Goal: Task Accomplishment & Management: Manage account settings

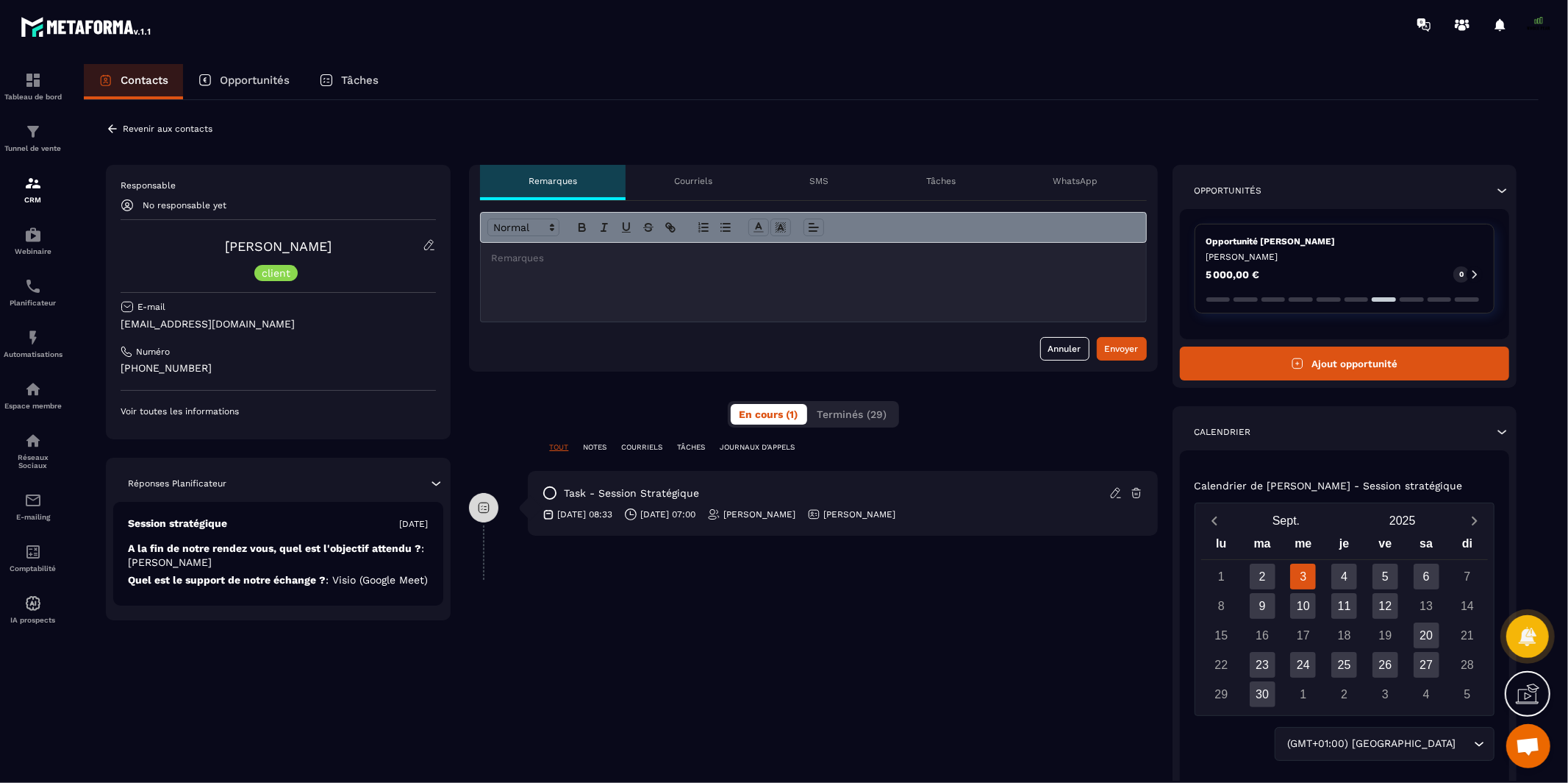
scroll to position [11401, 0]
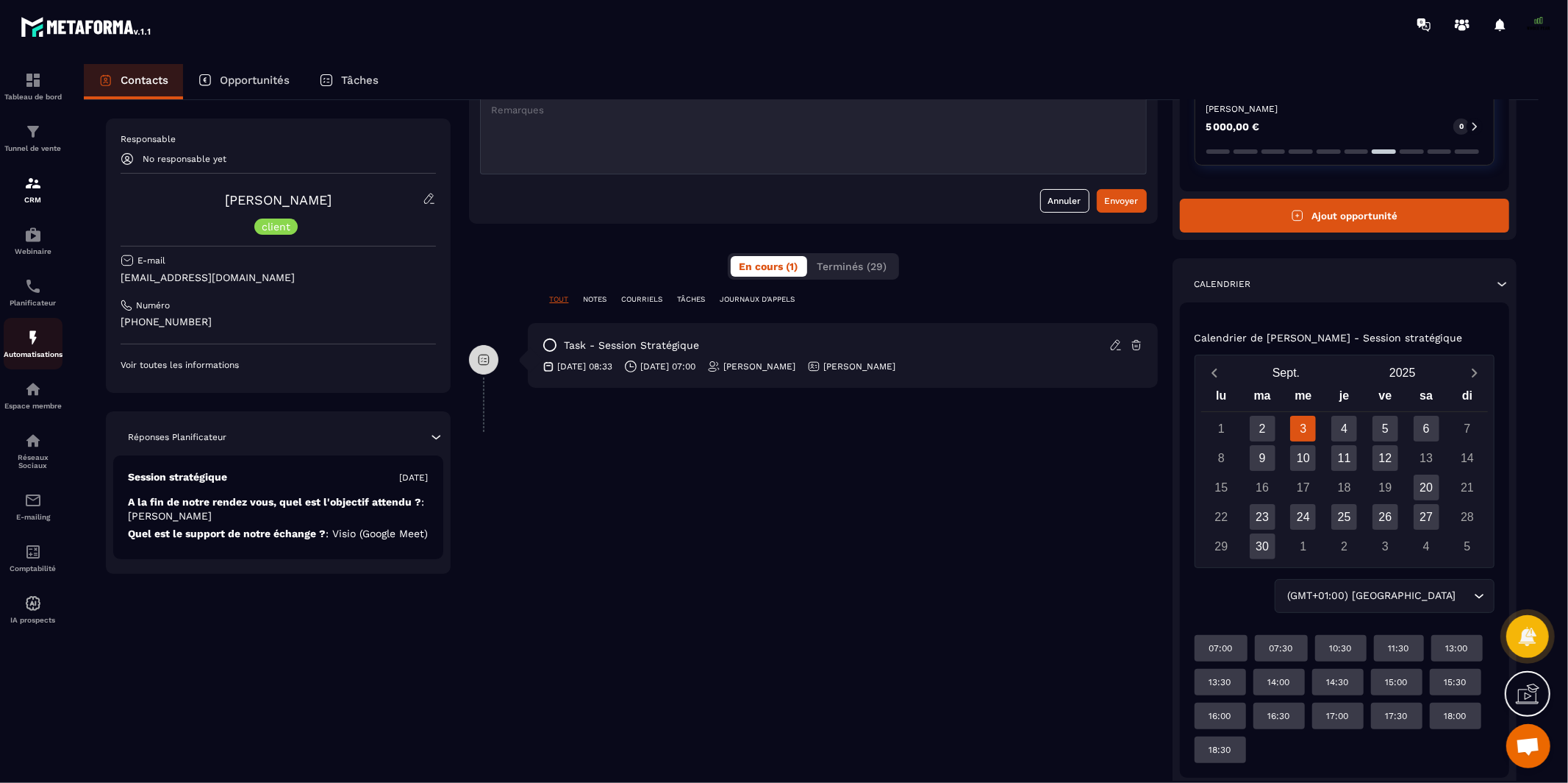
click at [30, 334] on img at bounding box center [33, 338] width 18 height 18
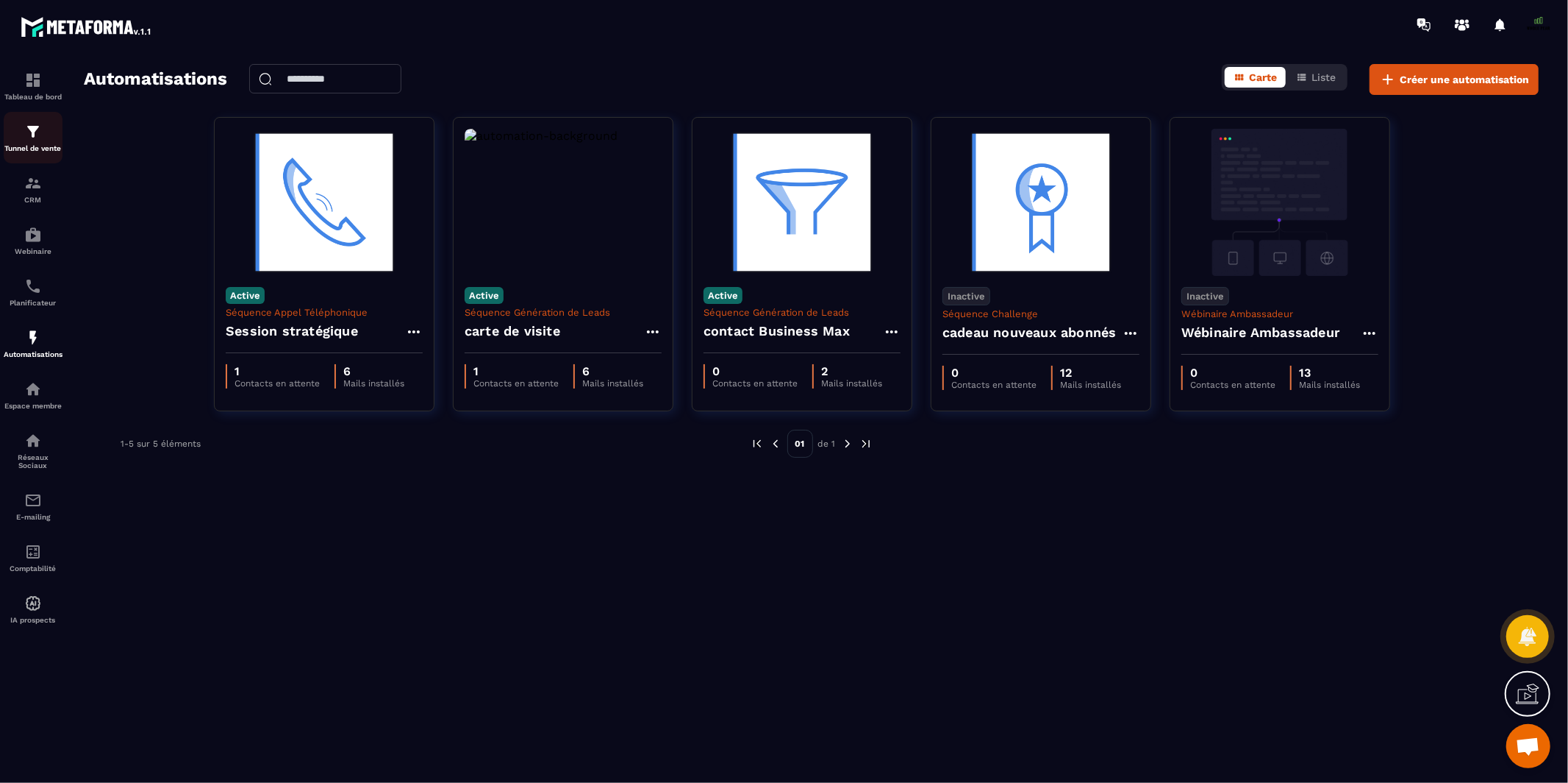
click at [35, 141] on div "Tunnel de vente" at bounding box center [33, 137] width 59 height 29
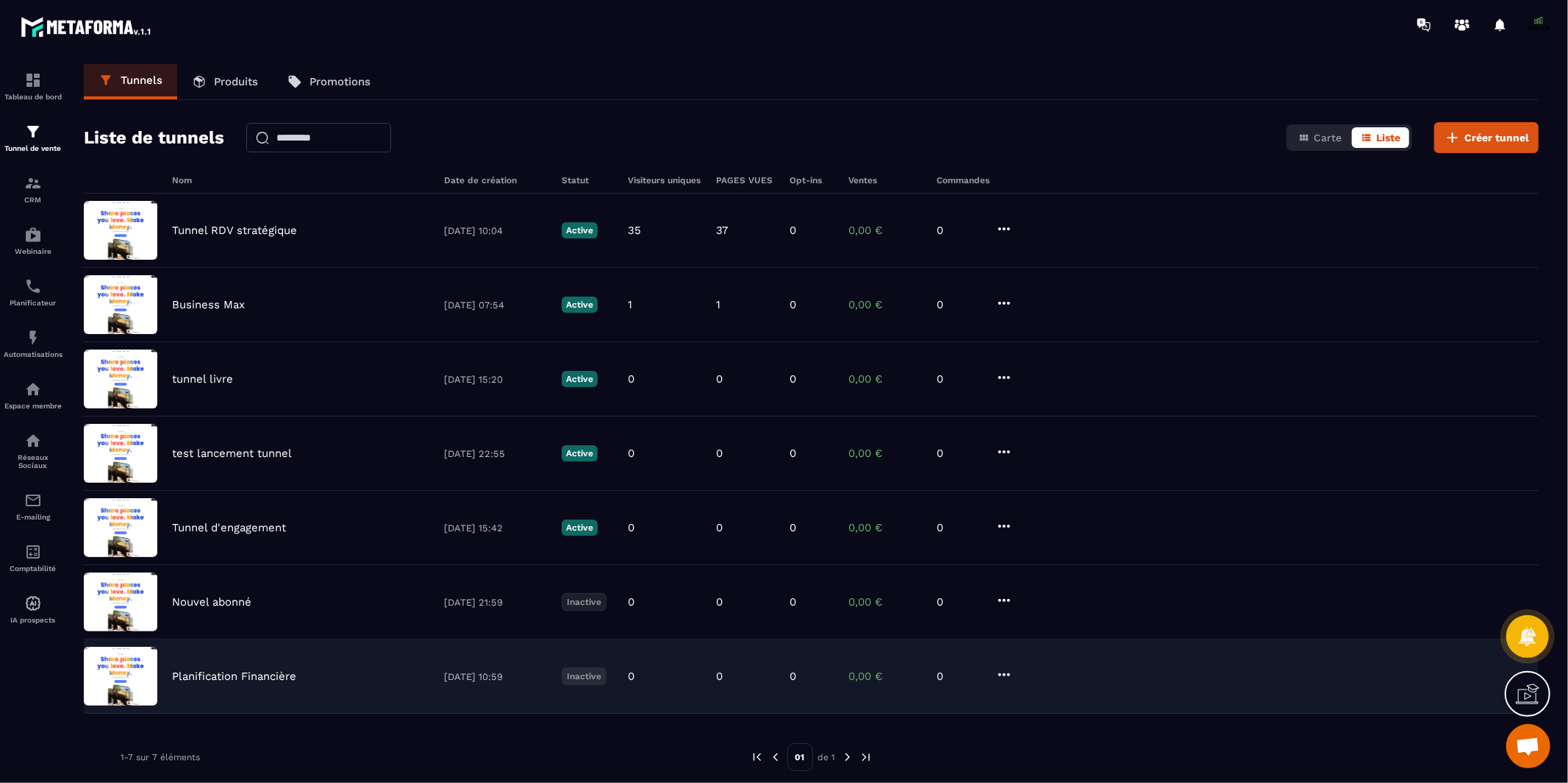
scroll to position [48, 0]
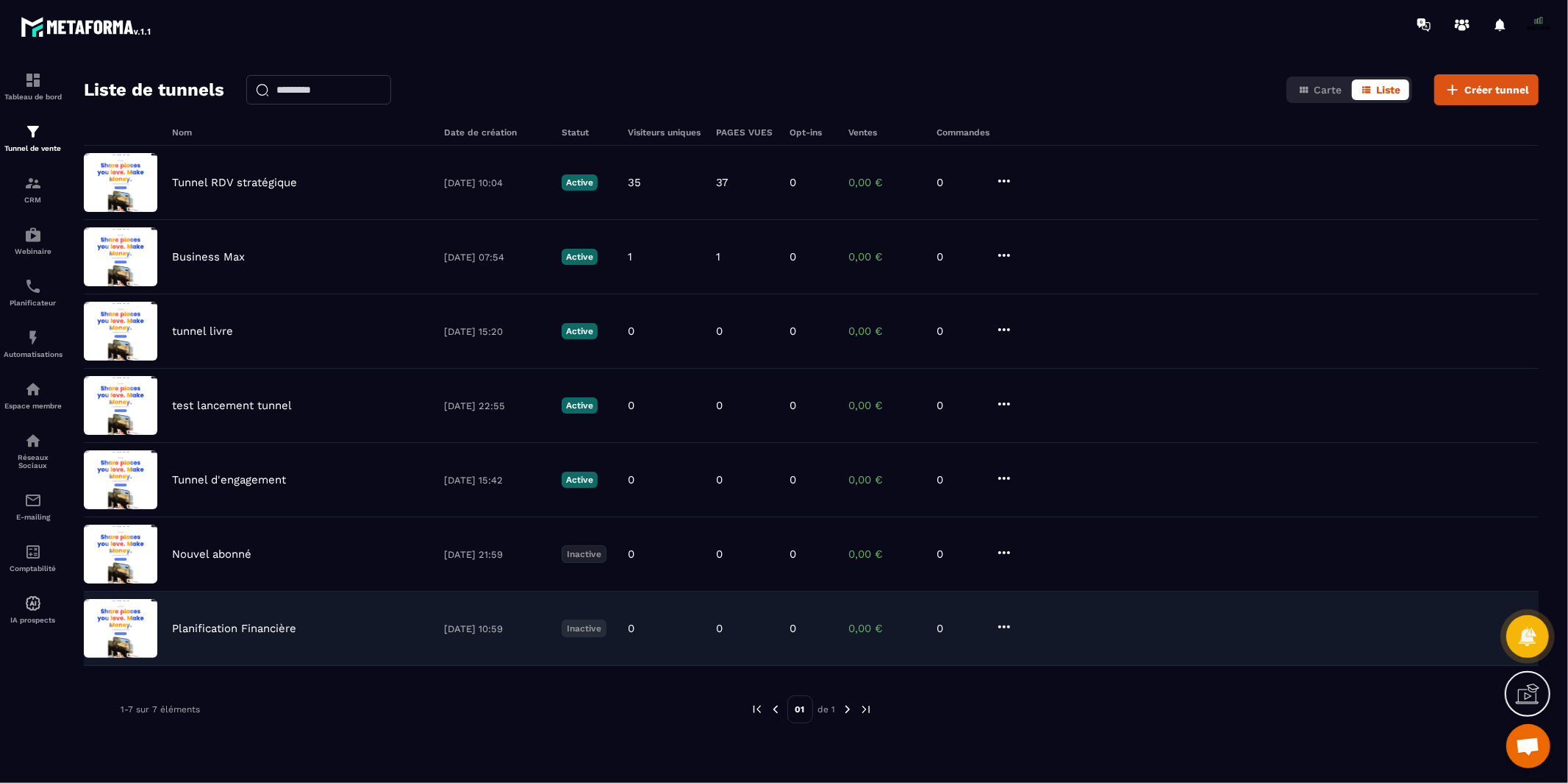
click at [217, 626] on p "Planification Financière" at bounding box center [233, 628] width 124 height 13
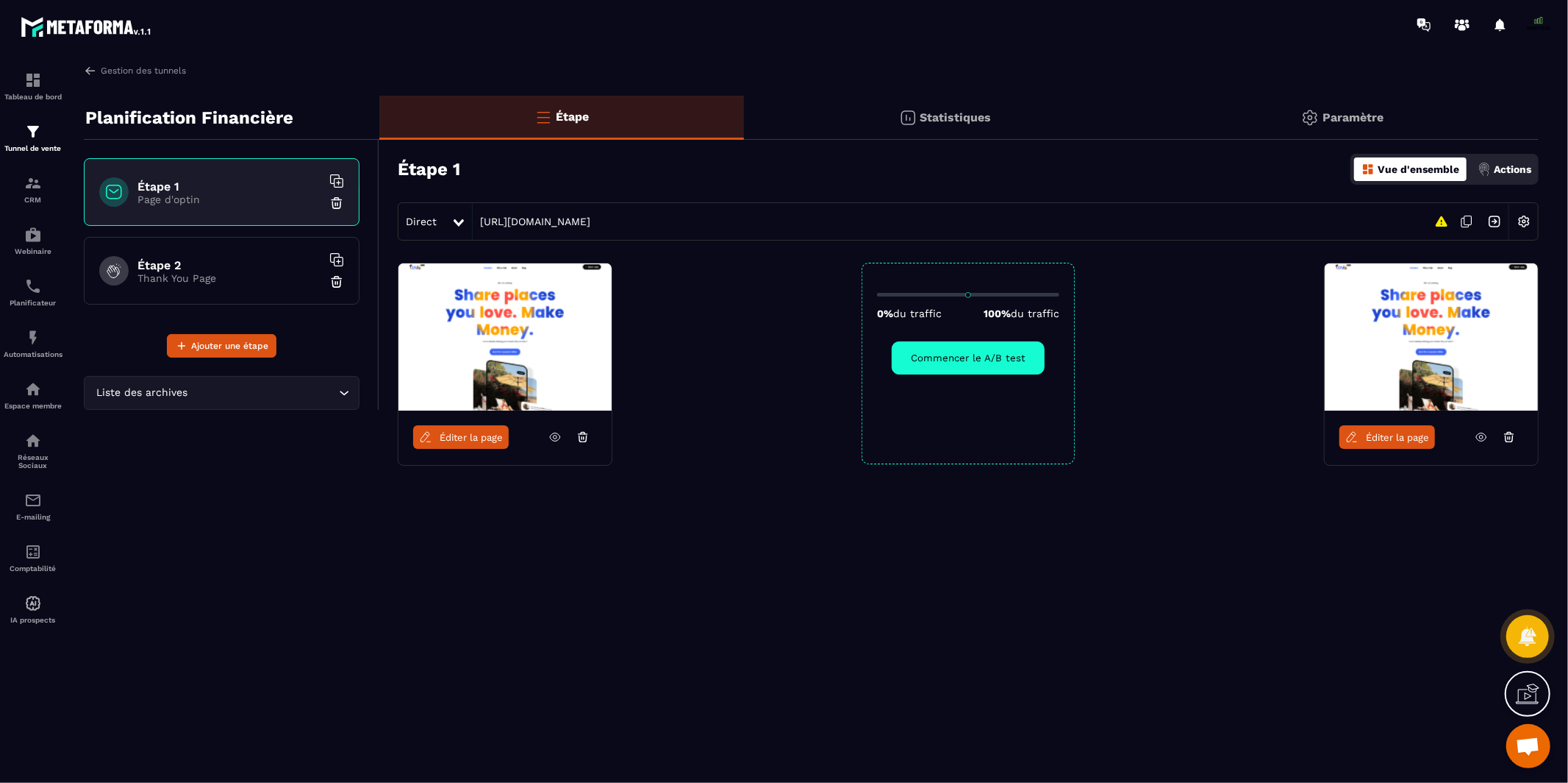
click at [501, 337] on img at bounding box center [506, 338] width 214 height 148
click at [561, 439] on icon at bounding box center [555, 437] width 13 height 13
click at [22, 338] on div "Automatisations" at bounding box center [33, 343] width 59 height 29
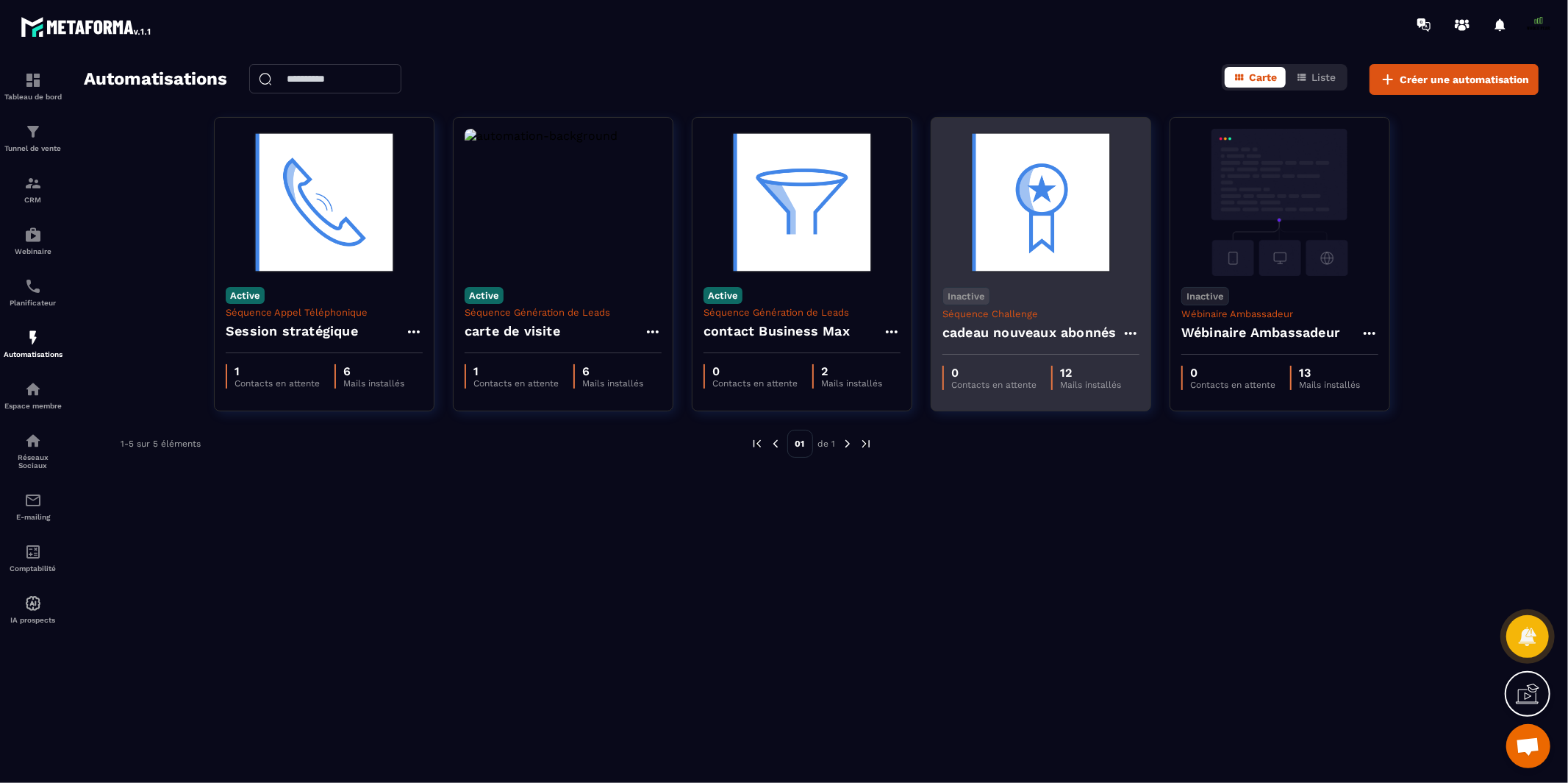
click at [976, 326] on h4 "cadeau nouveaux abonnés" at bounding box center [1029, 333] width 174 height 21
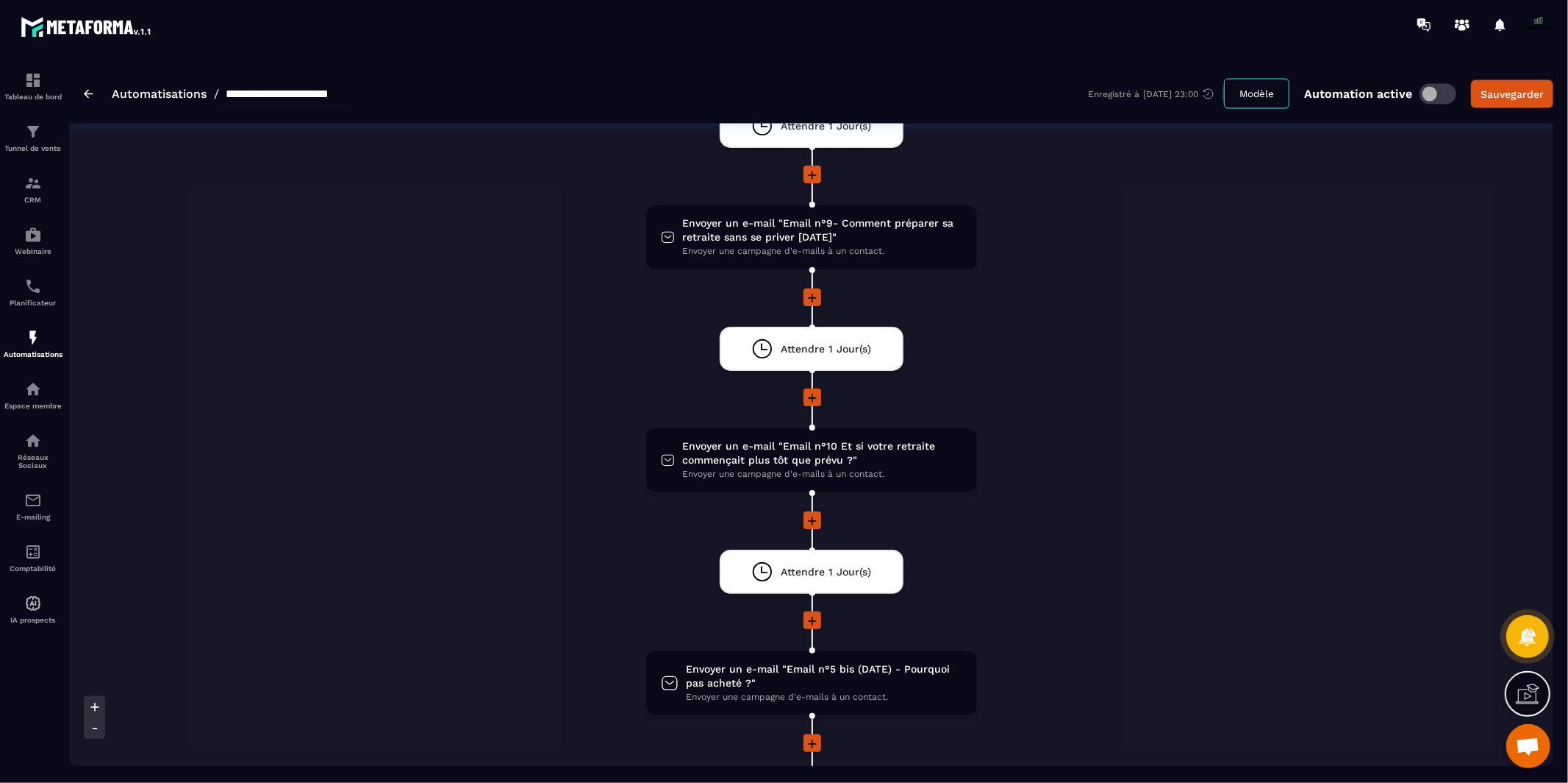
scroll to position [2054, 0]
click at [710, 440] on span "Envoyer un e-mail "Email n°10 Et si votre retraite commençait plus tôt que prév…" at bounding box center [822, 454] width 280 height 28
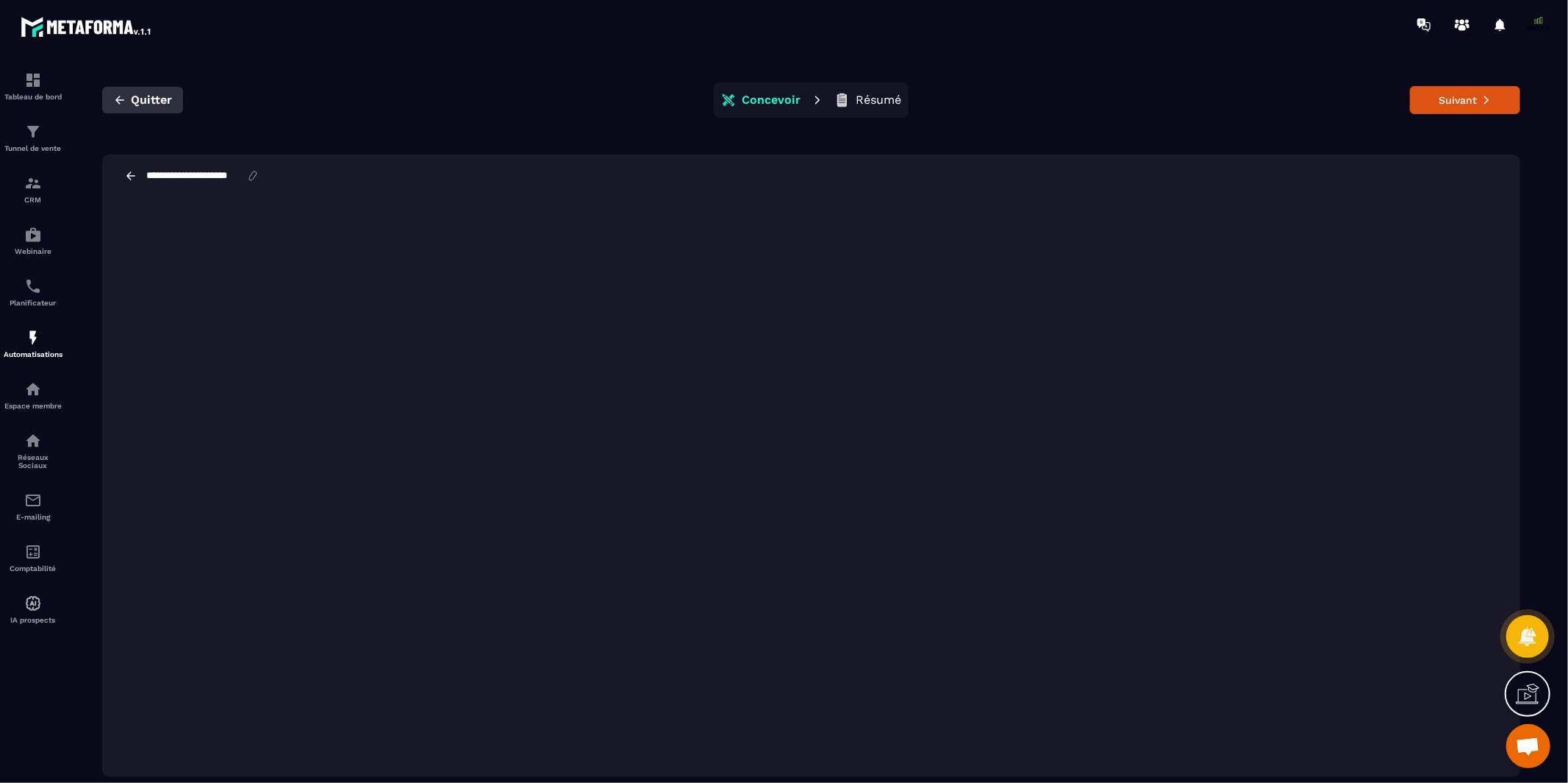
click at [123, 99] on icon "button" at bounding box center [120, 100] width 13 height 13
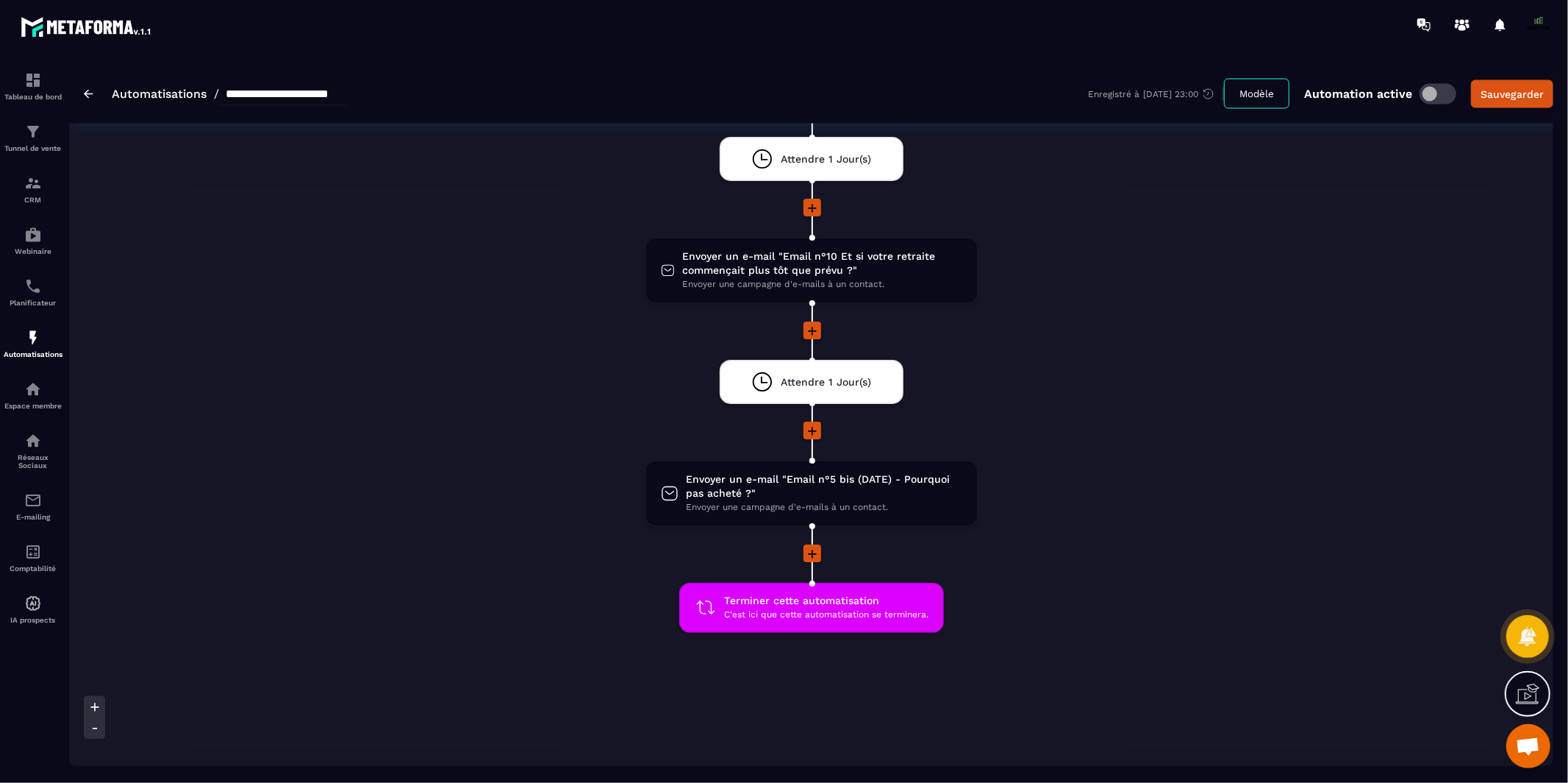
scroll to position [2306, 0]
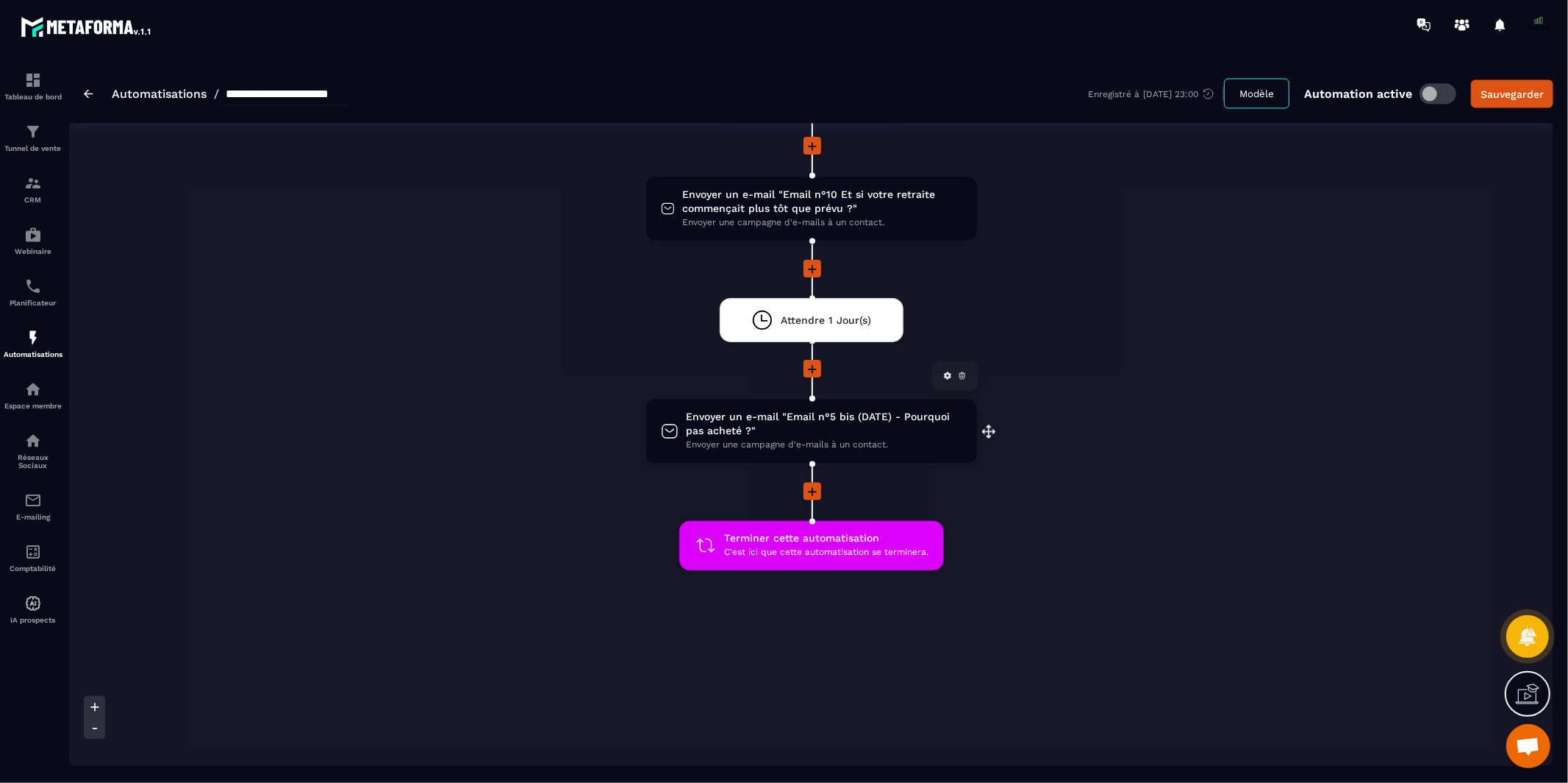
click at [788, 410] on span "Envoyer un e-mail "Email n°5 bis (DATE) - Pourquoi pas acheté ?"" at bounding box center [824, 425] width 276 height 28
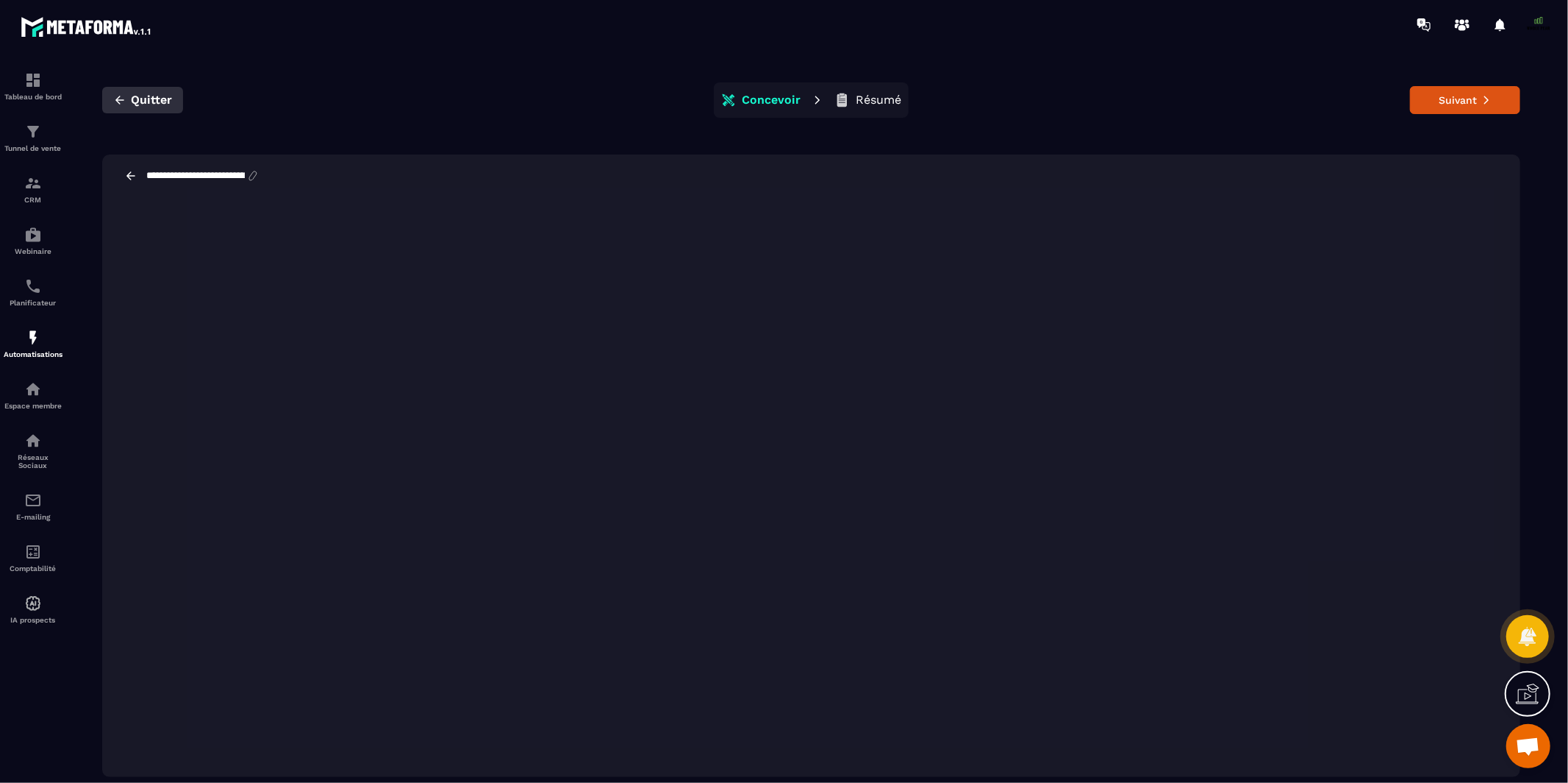
click at [132, 101] on span "Quitter" at bounding box center [151, 100] width 42 height 15
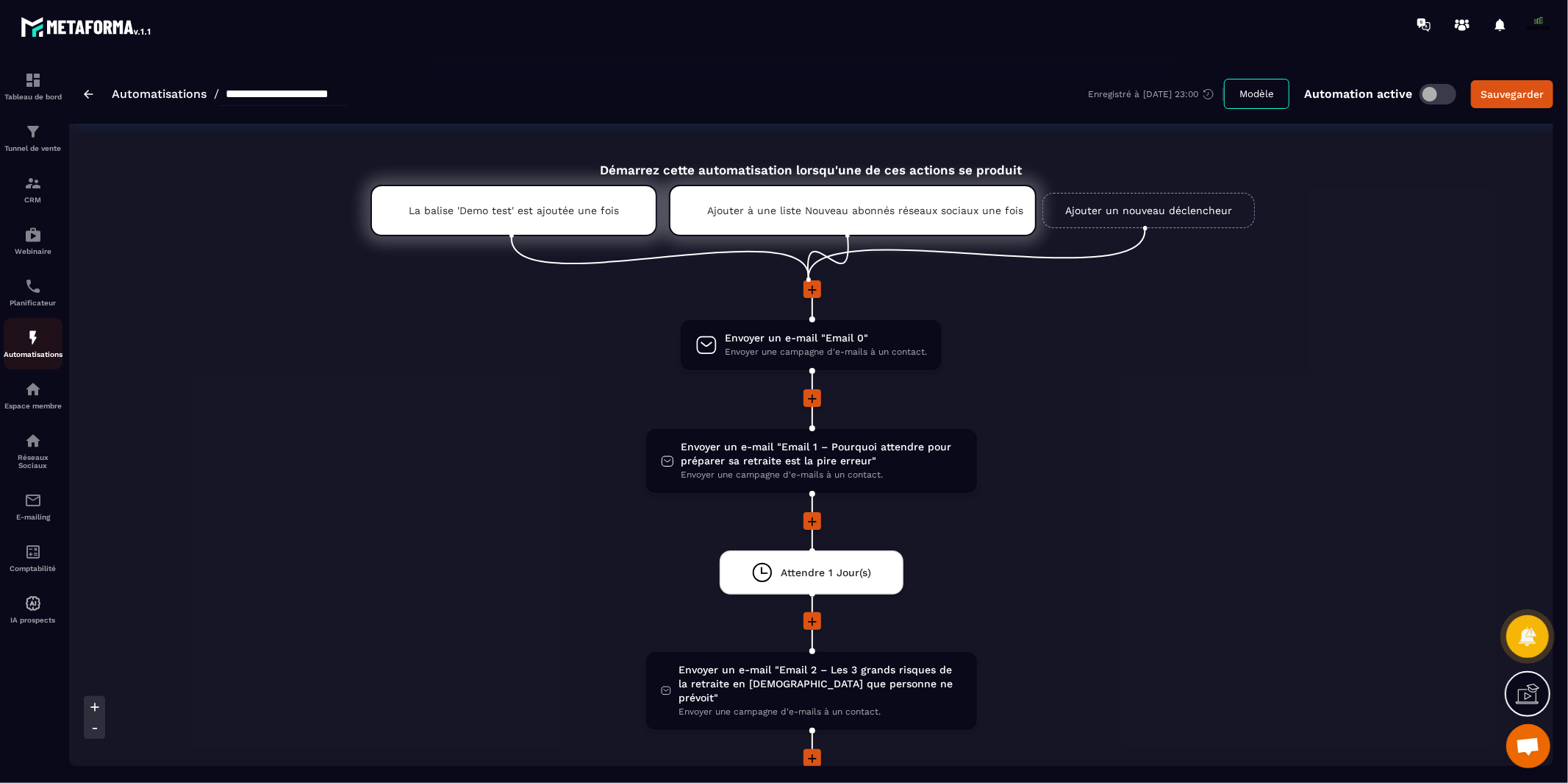
click at [17, 339] on div "Automatisations" at bounding box center [33, 343] width 59 height 29
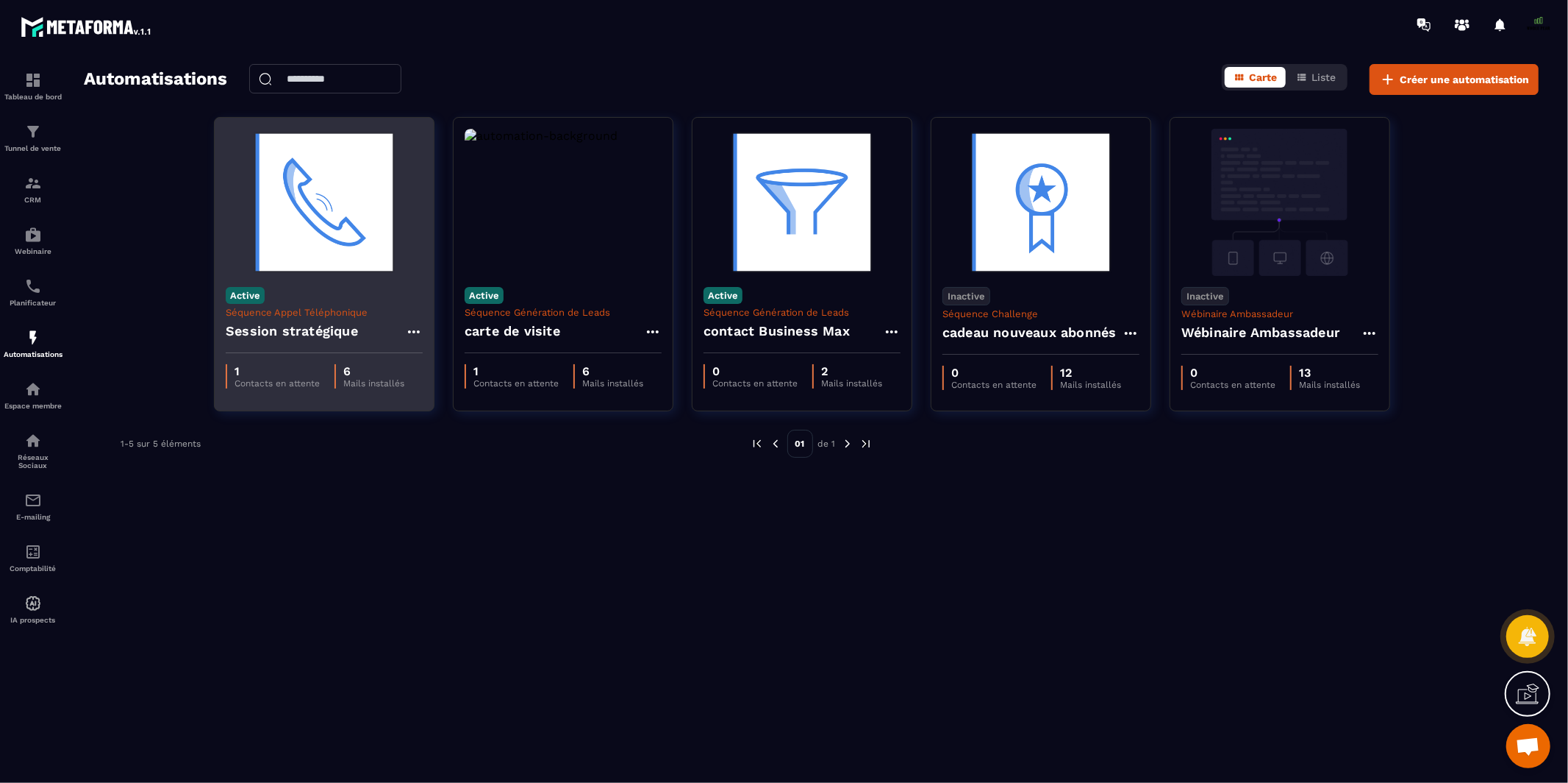
click at [311, 293] on div "Active Séquence Appel Téléphonique Session stratégique" at bounding box center [324, 315] width 219 height 78
click at [315, 327] on h4 "Session stratégique" at bounding box center [292, 331] width 132 height 21
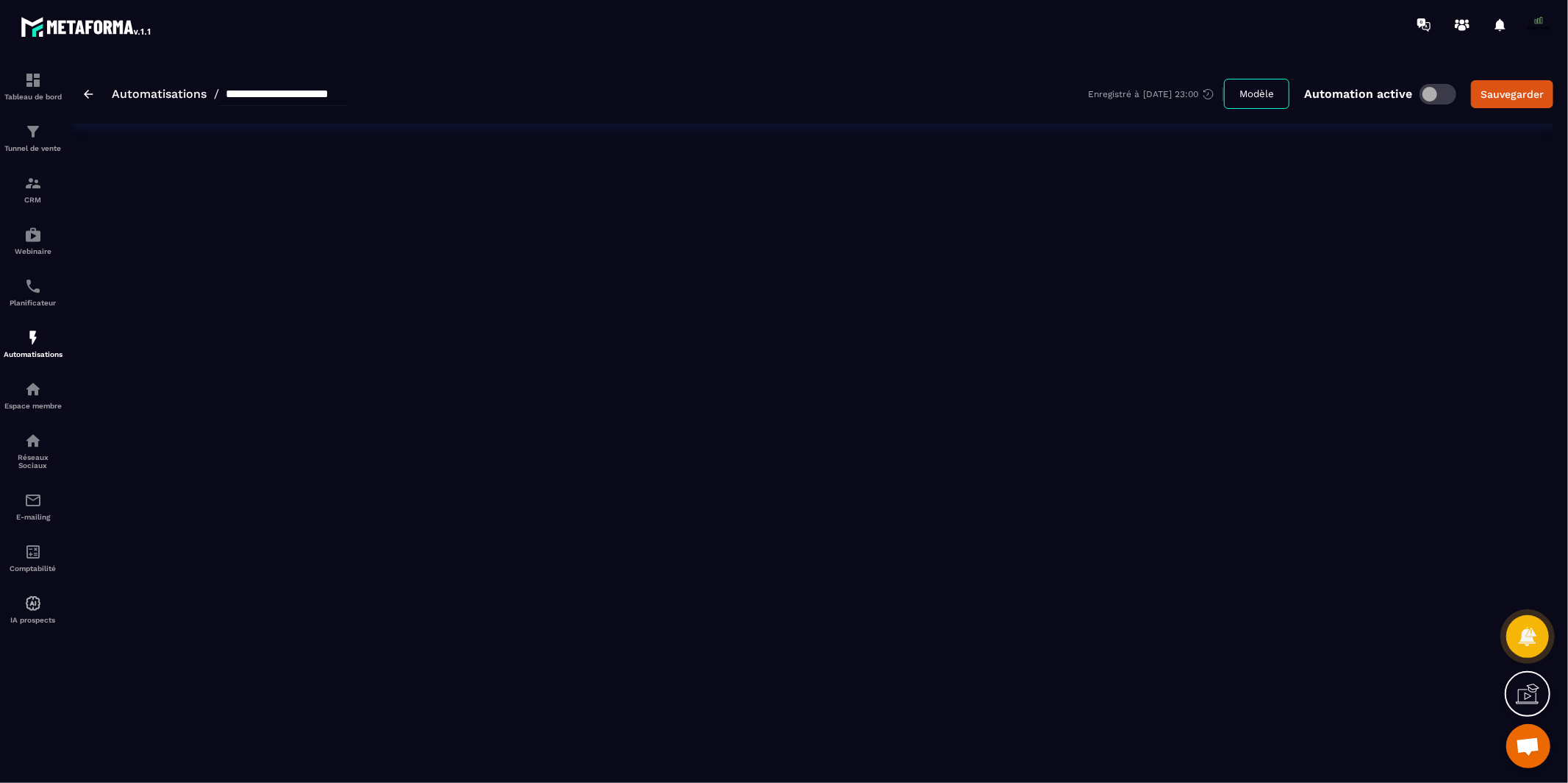
type input "**********"
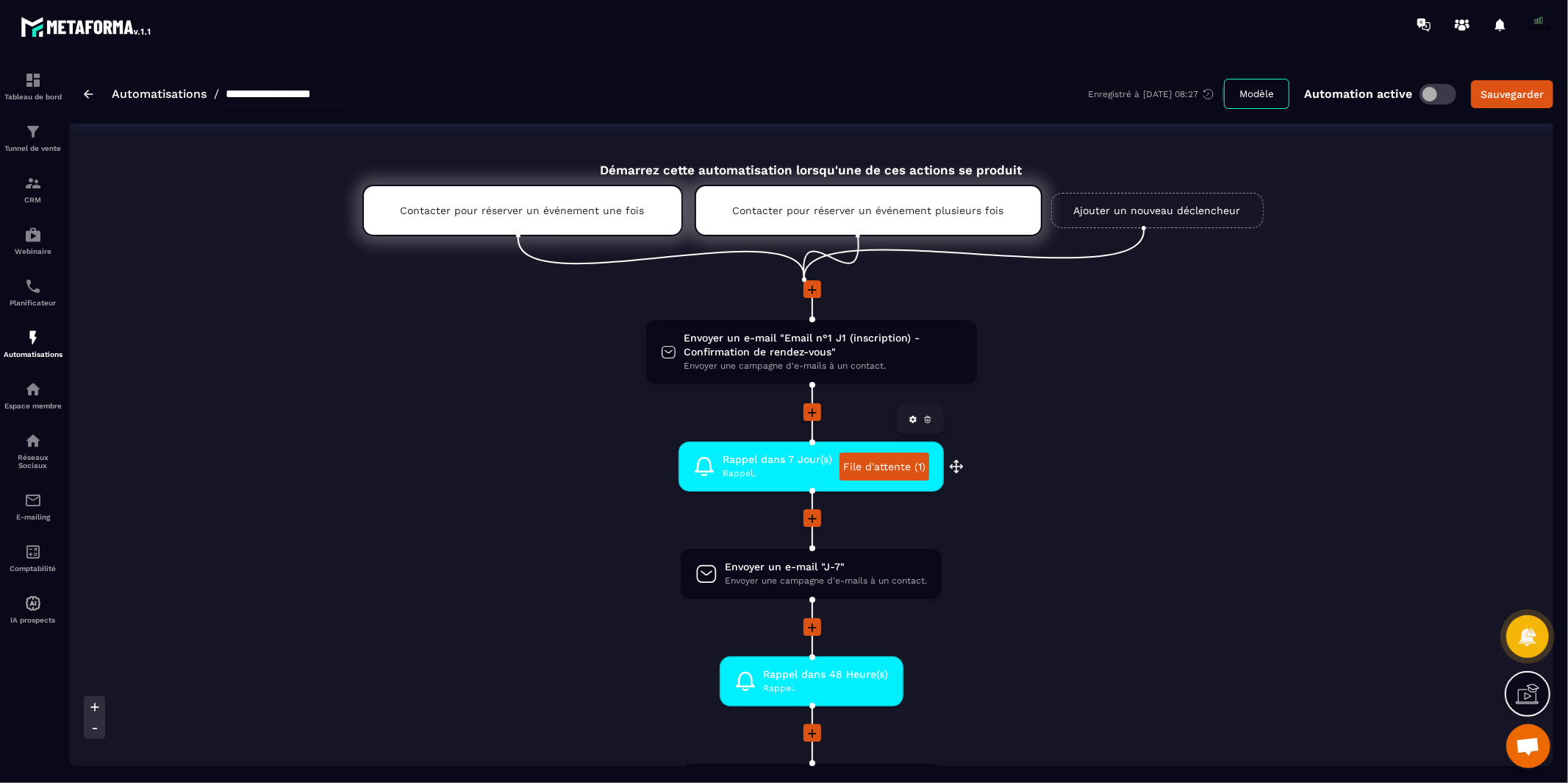
click at [872, 466] on link "File d'attente (1)" at bounding box center [884, 466] width 90 height 28
click at [35, 343] on img at bounding box center [33, 338] width 18 height 18
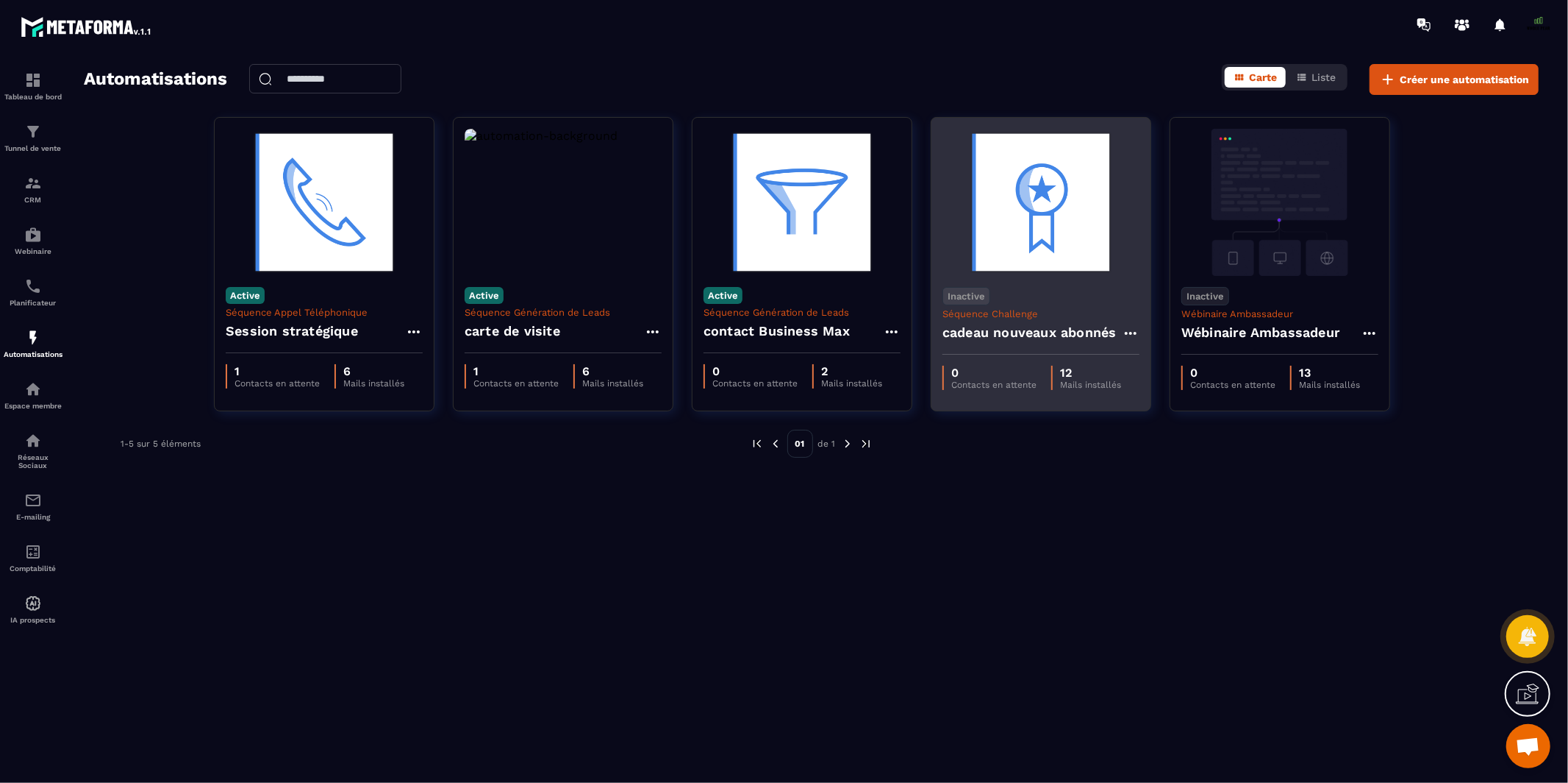
click at [1027, 321] on div "cadeau nouveaux abonnés" at bounding box center [1041, 337] width 197 height 35
click at [1028, 339] on h4 "cadeau nouveaux abonnés" at bounding box center [1029, 333] width 174 height 21
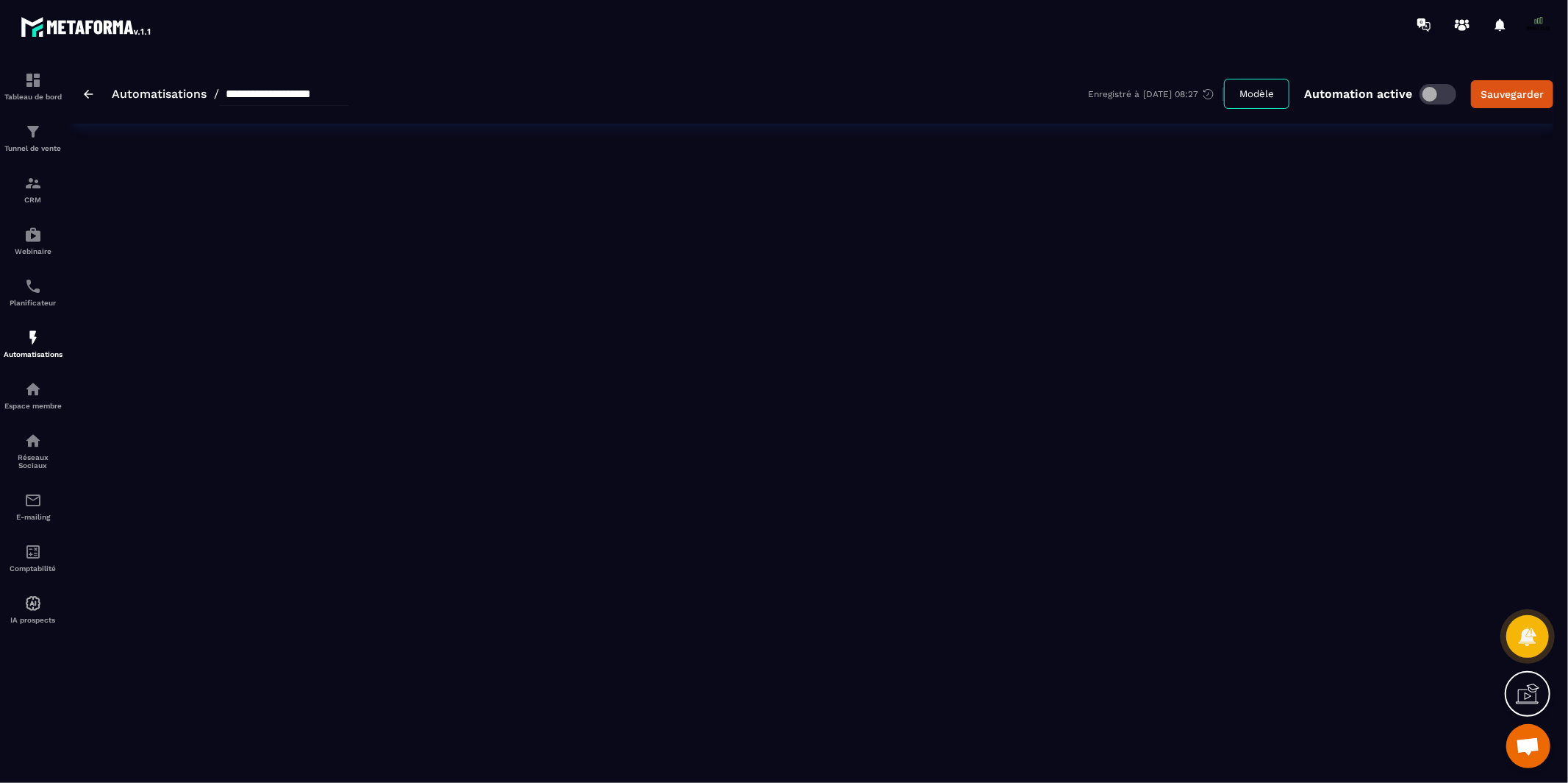
type input "**********"
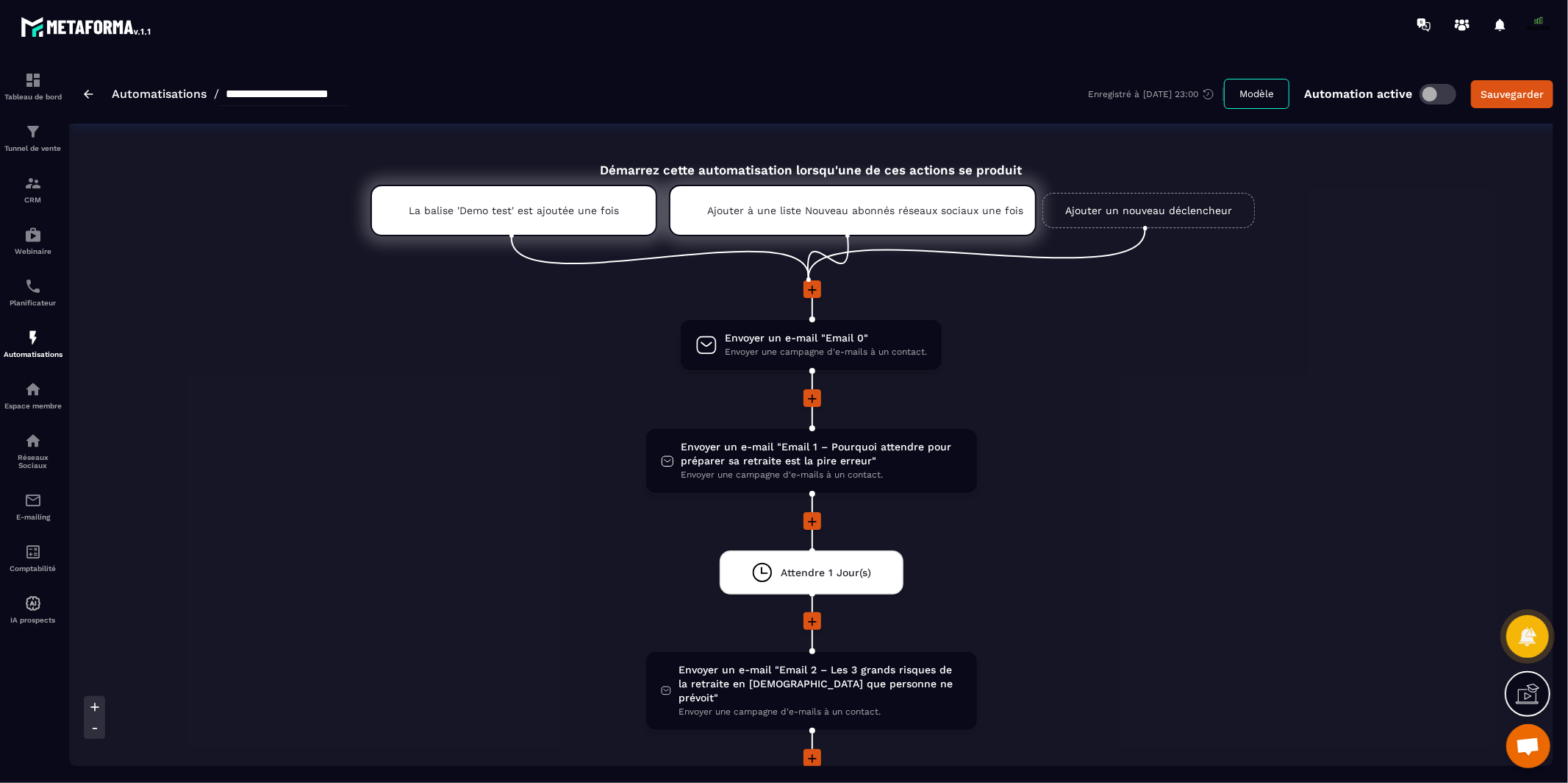
click at [91, 95] on img at bounding box center [89, 94] width 9 height 9
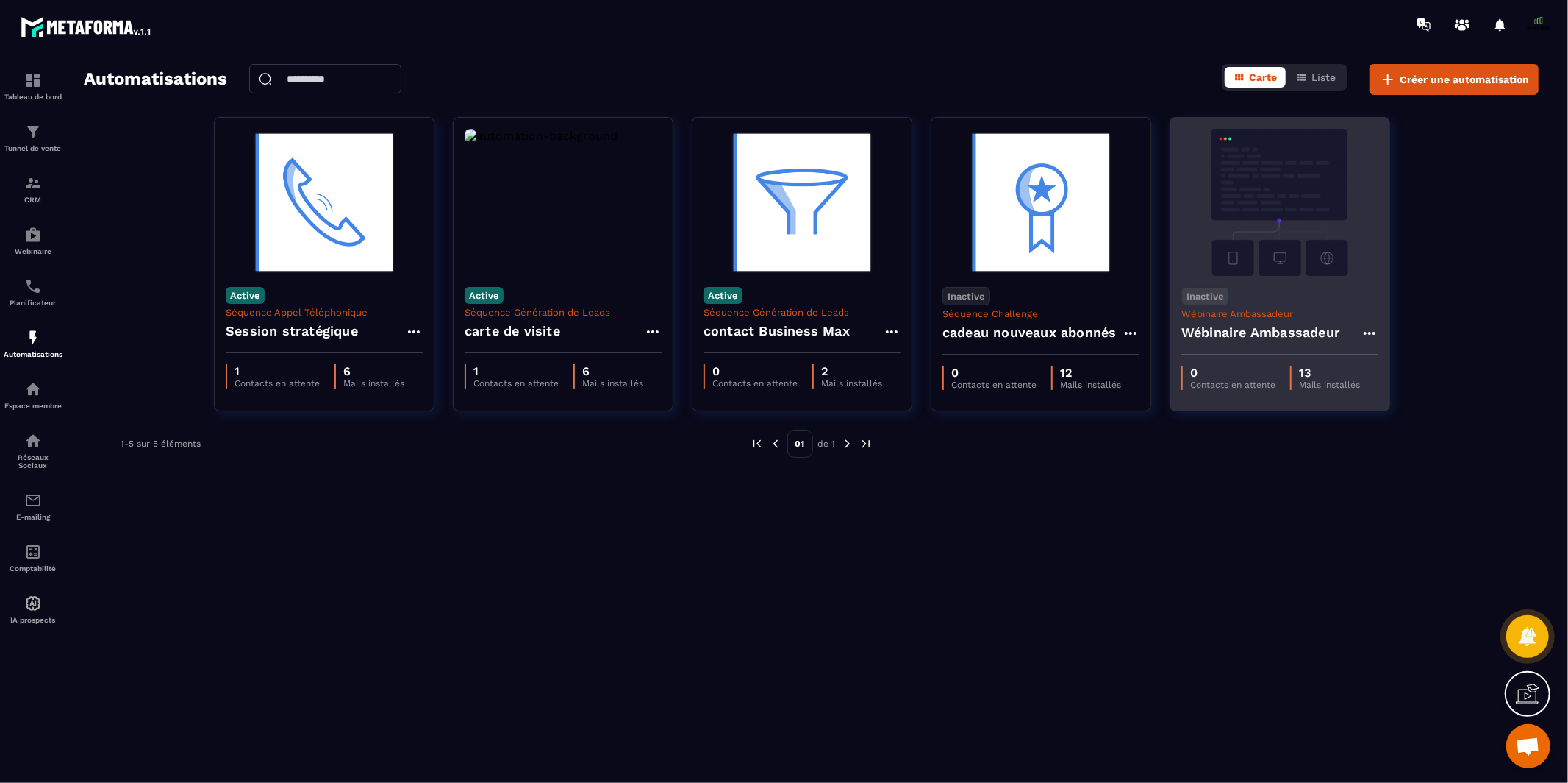
click at [1270, 287] on div "Inactive Wébinaire Ambassadeur Wébinaire Ambassadeur" at bounding box center [1281, 315] width 219 height 78
click at [1273, 231] on img at bounding box center [1280, 202] width 197 height 148
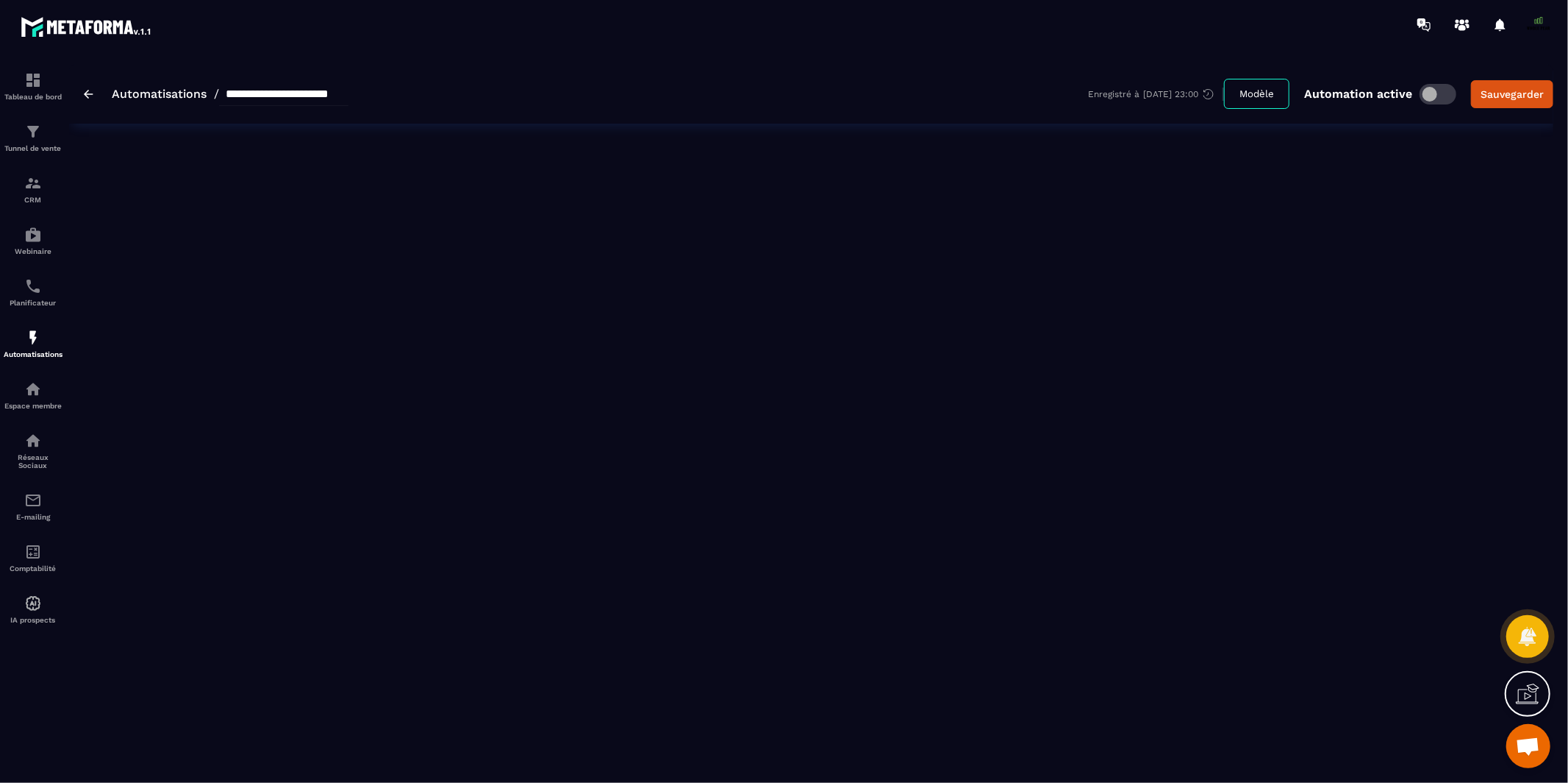
type input "**********"
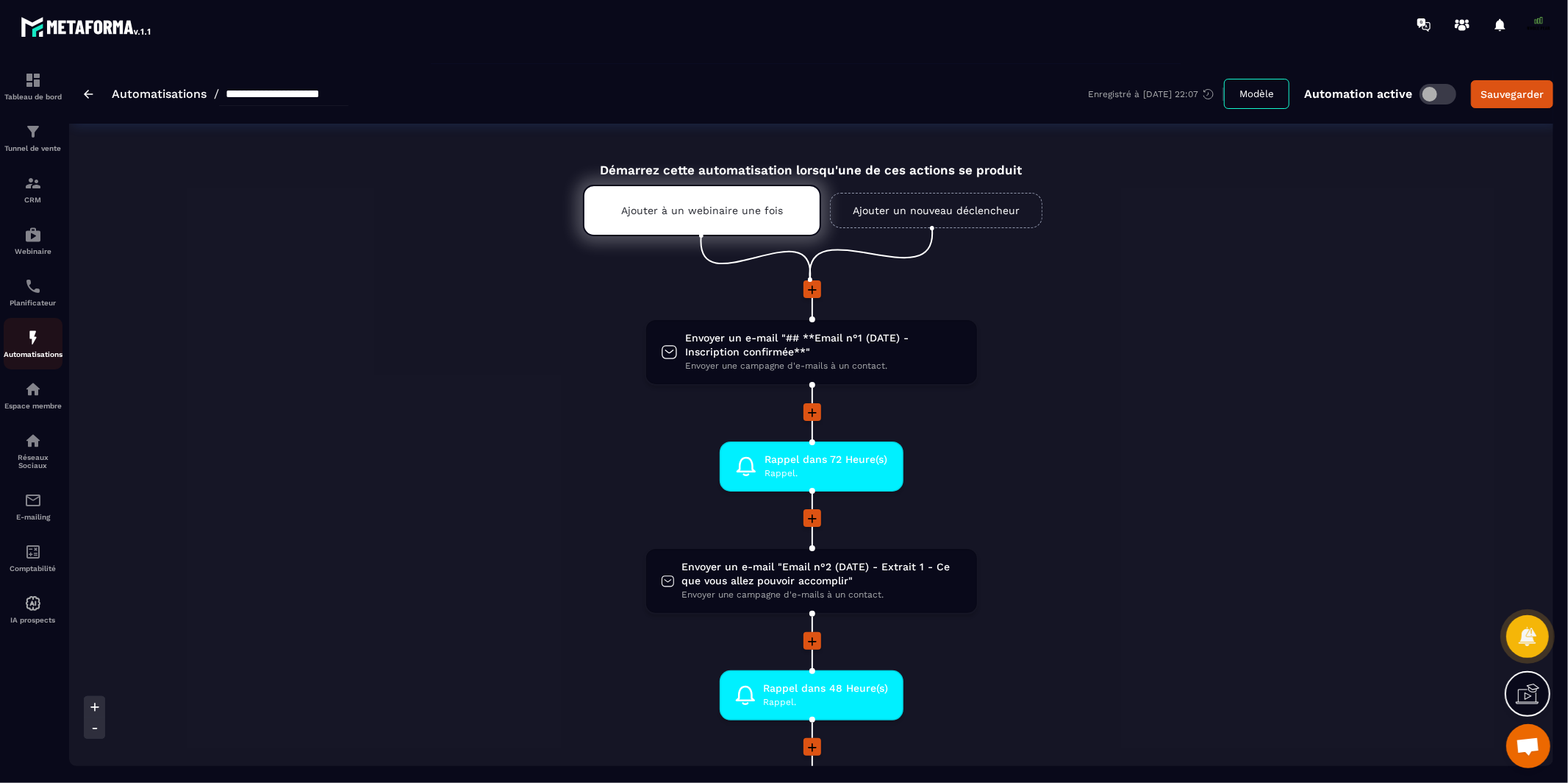
click at [28, 346] on img at bounding box center [33, 338] width 18 height 18
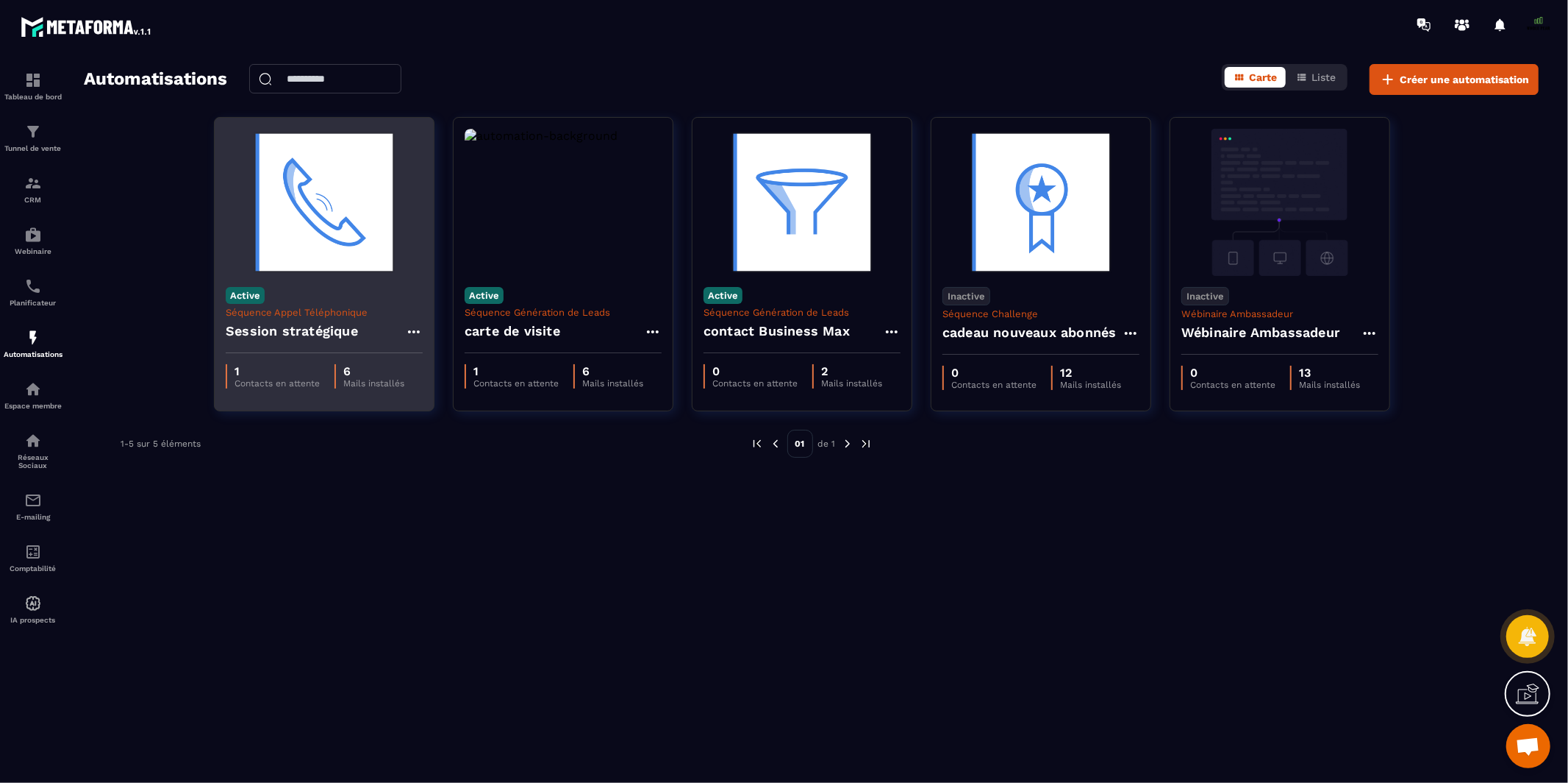
click at [353, 313] on p "Séquence Appel Téléphonique" at bounding box center [324, 312] width 197 height 11
click at [336, 242] on img at bounding box center [324, 202] width 197 height 148
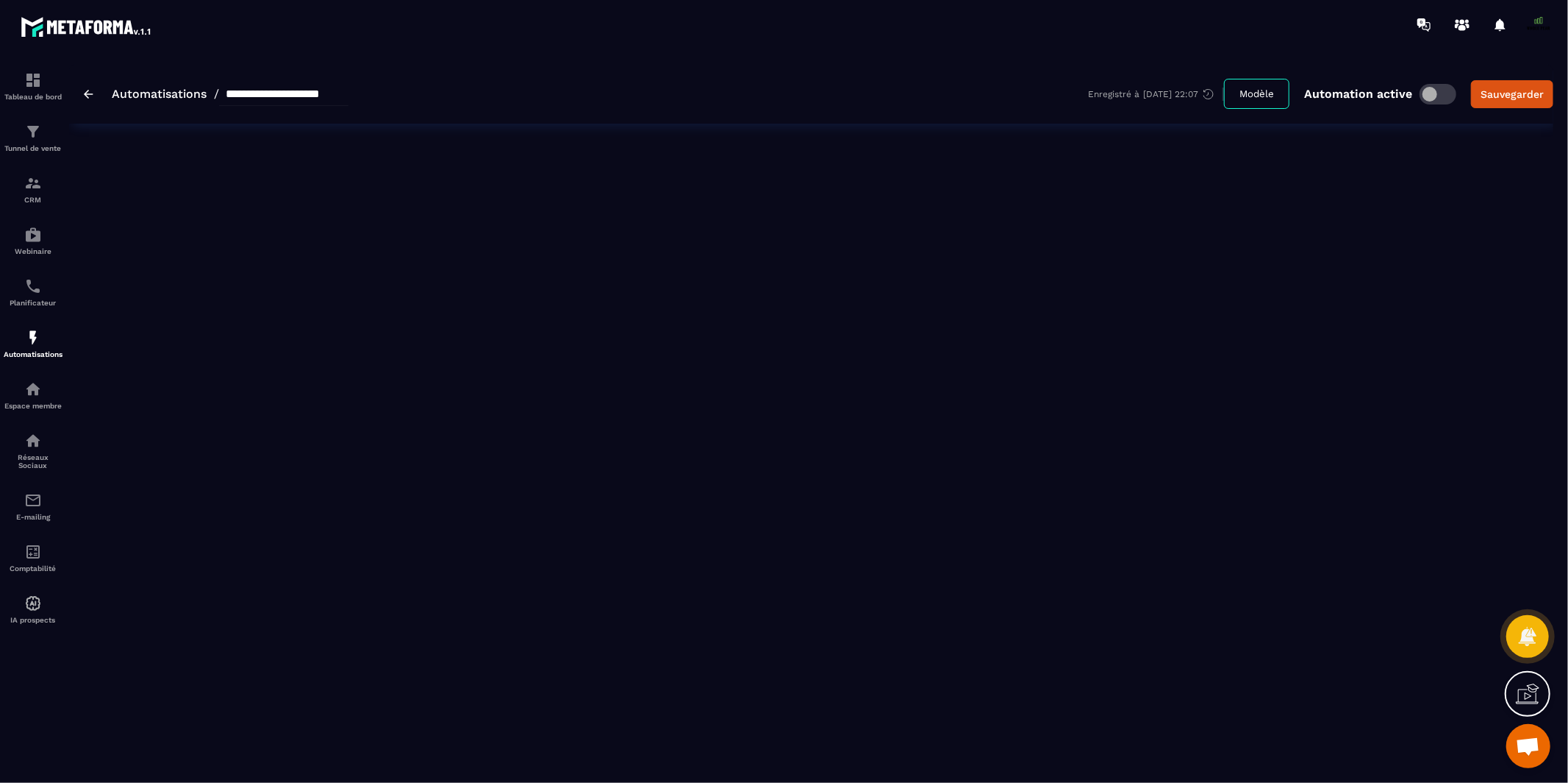
type input "**********"
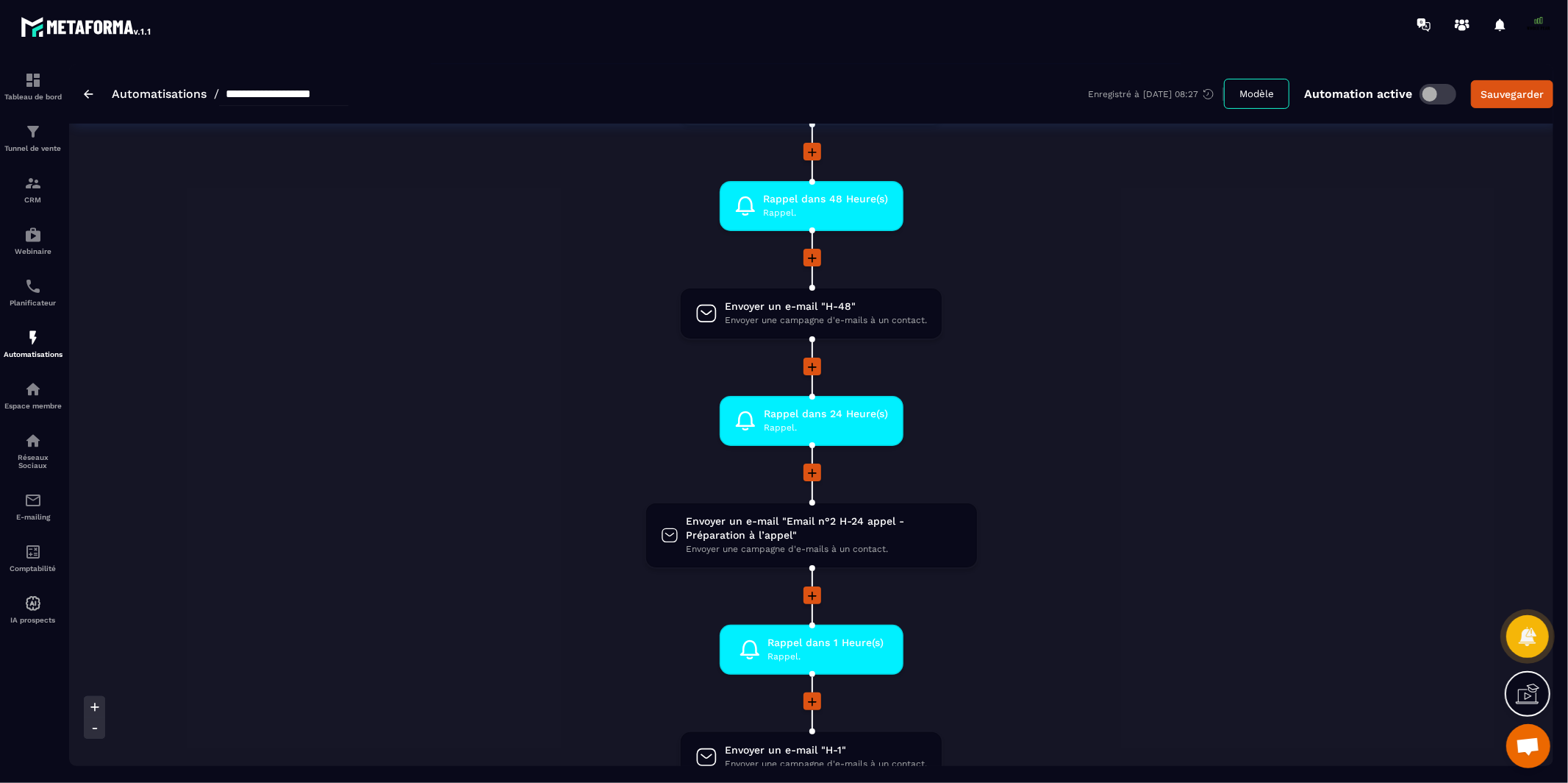
scroll to position [474, 0]
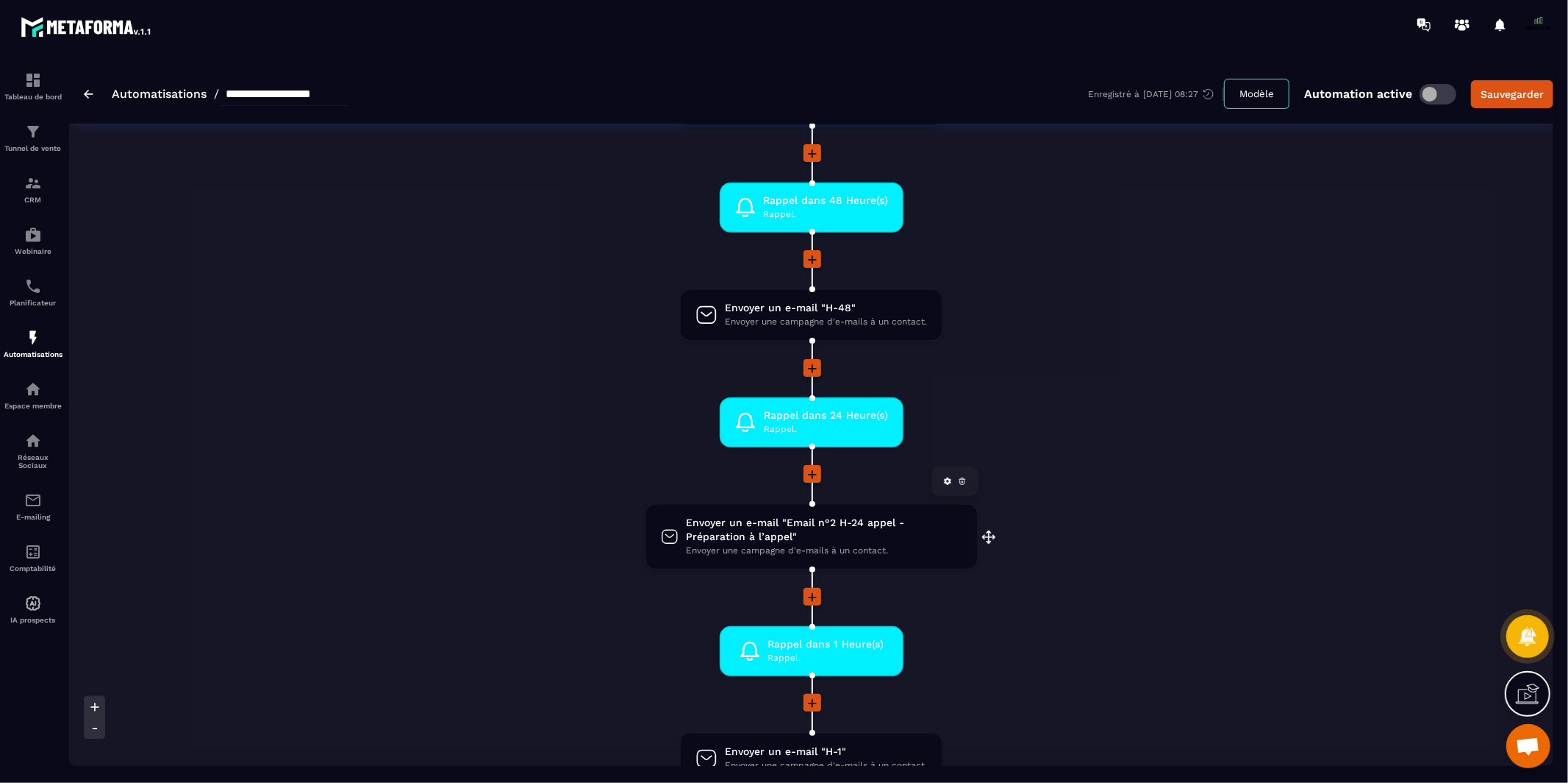
click at [758, 519] on span "Envoyer un e-mail "Email n°2 H-24 appel - Préparation à l’appel"" at bounding box center [824, 530] width 276 height 28
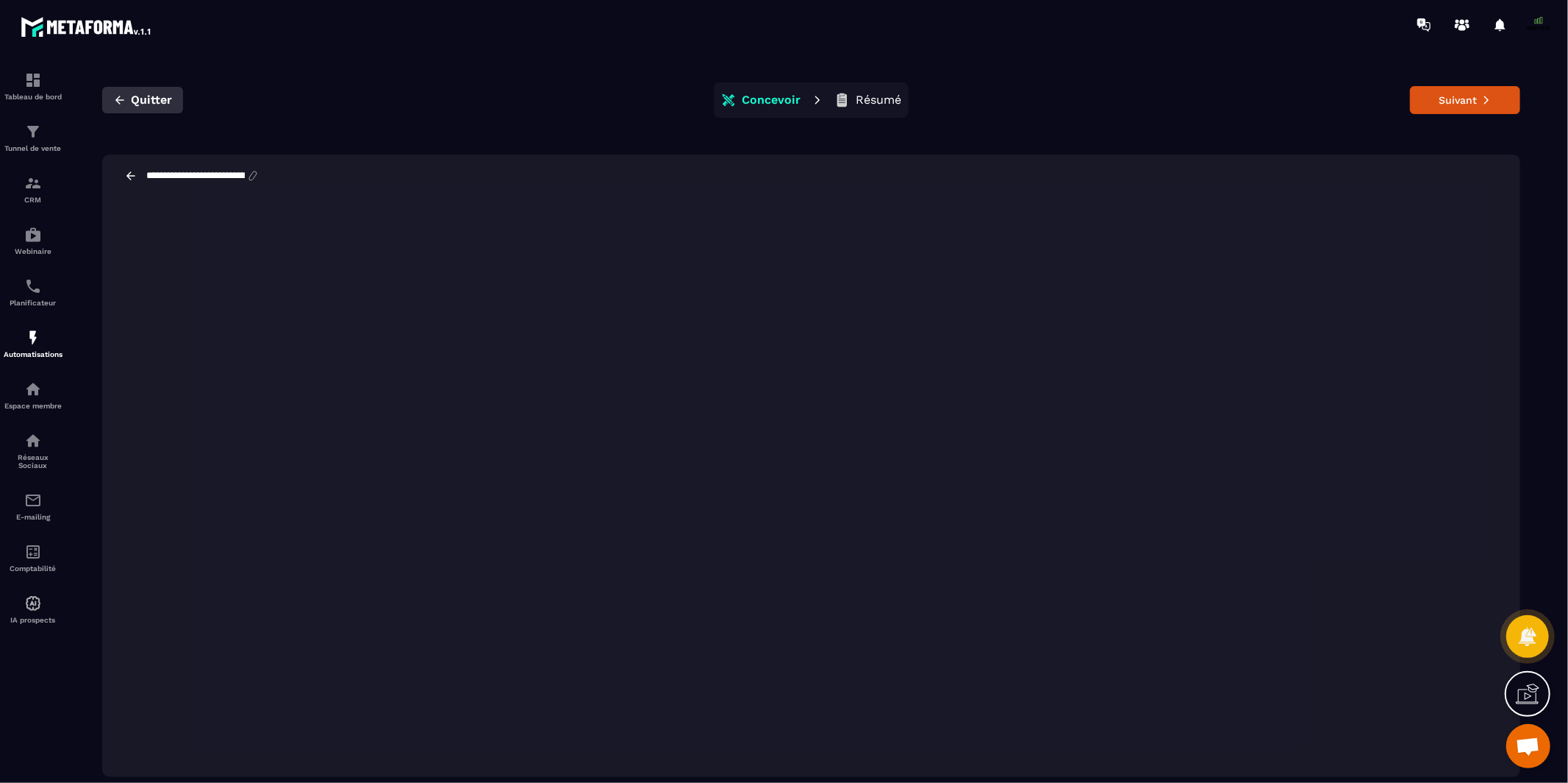
click at [115, 104] on icon "button" at bounding box center [120, 100] width 13 height 13
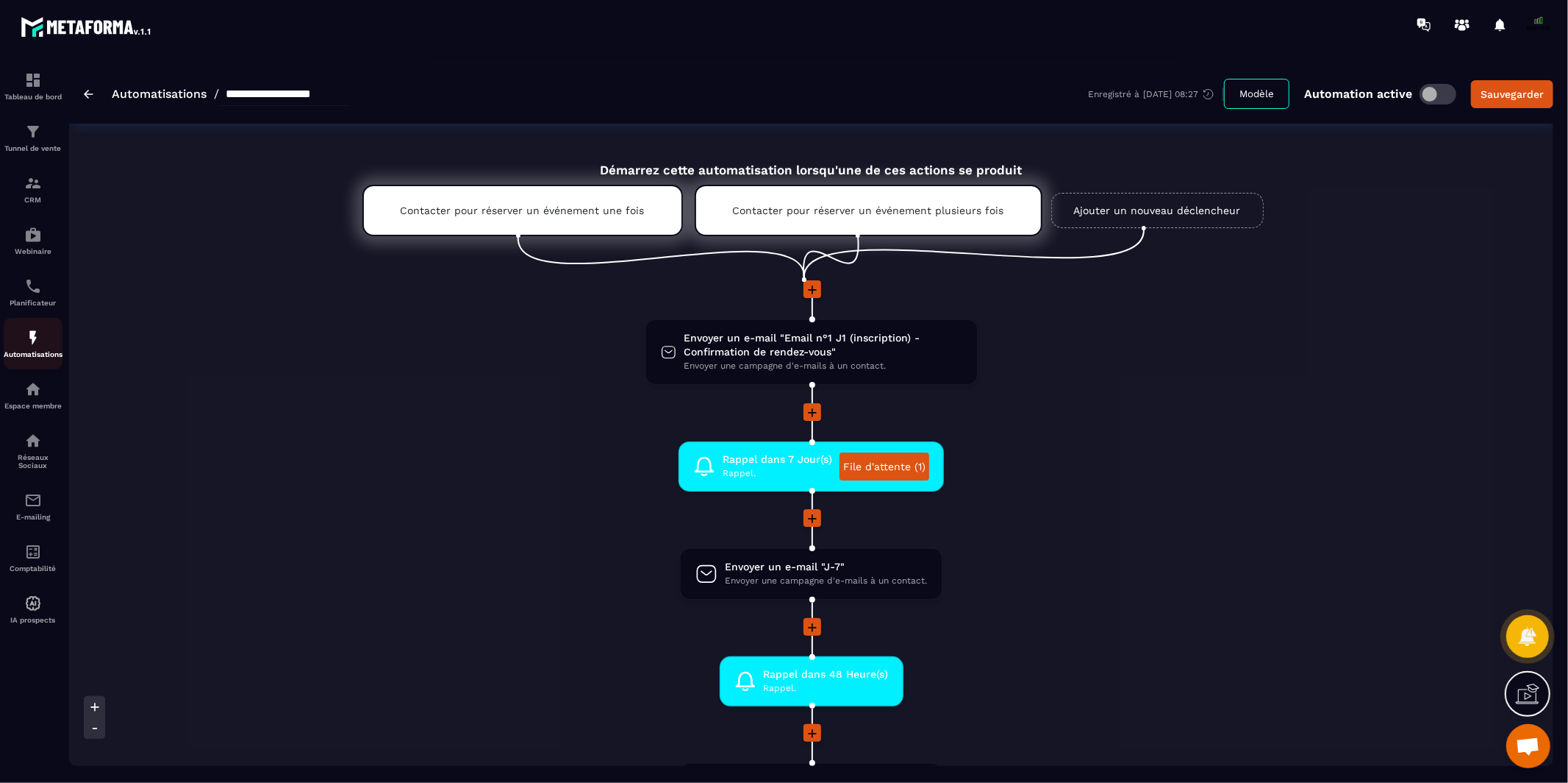
click at [36, 345] on img at bounding box center [33, 338] width 18 height 18
